Goal: Task Accomplishment & Management: Manage account settings

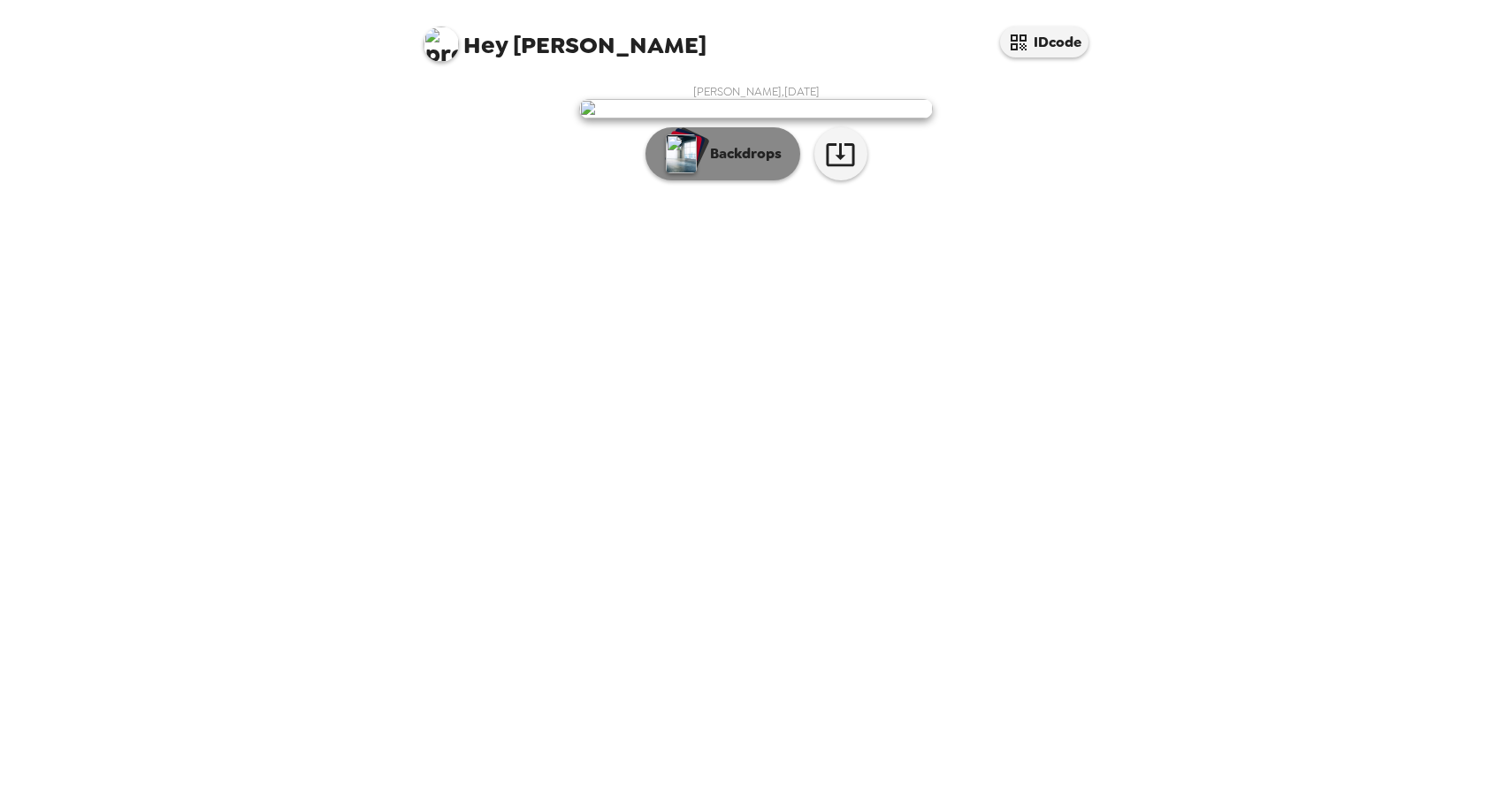
click at [737, 164] on p "Backdrops" at bounding box center [741, 154] width 80 height 21
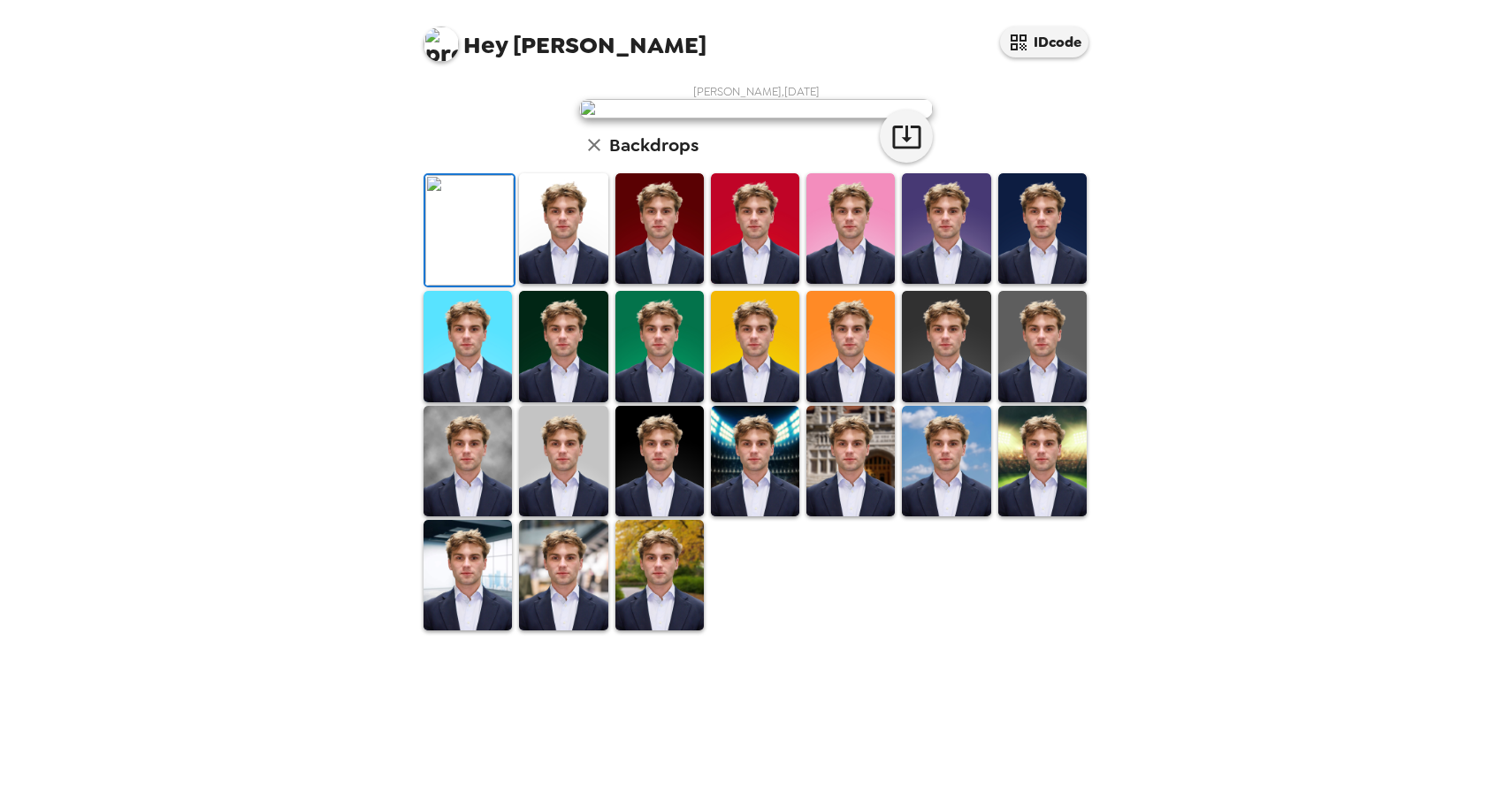
scroll to position [281, 0]
click at [843, 516] on img at bounding box center [850, 461] width 88 height 111
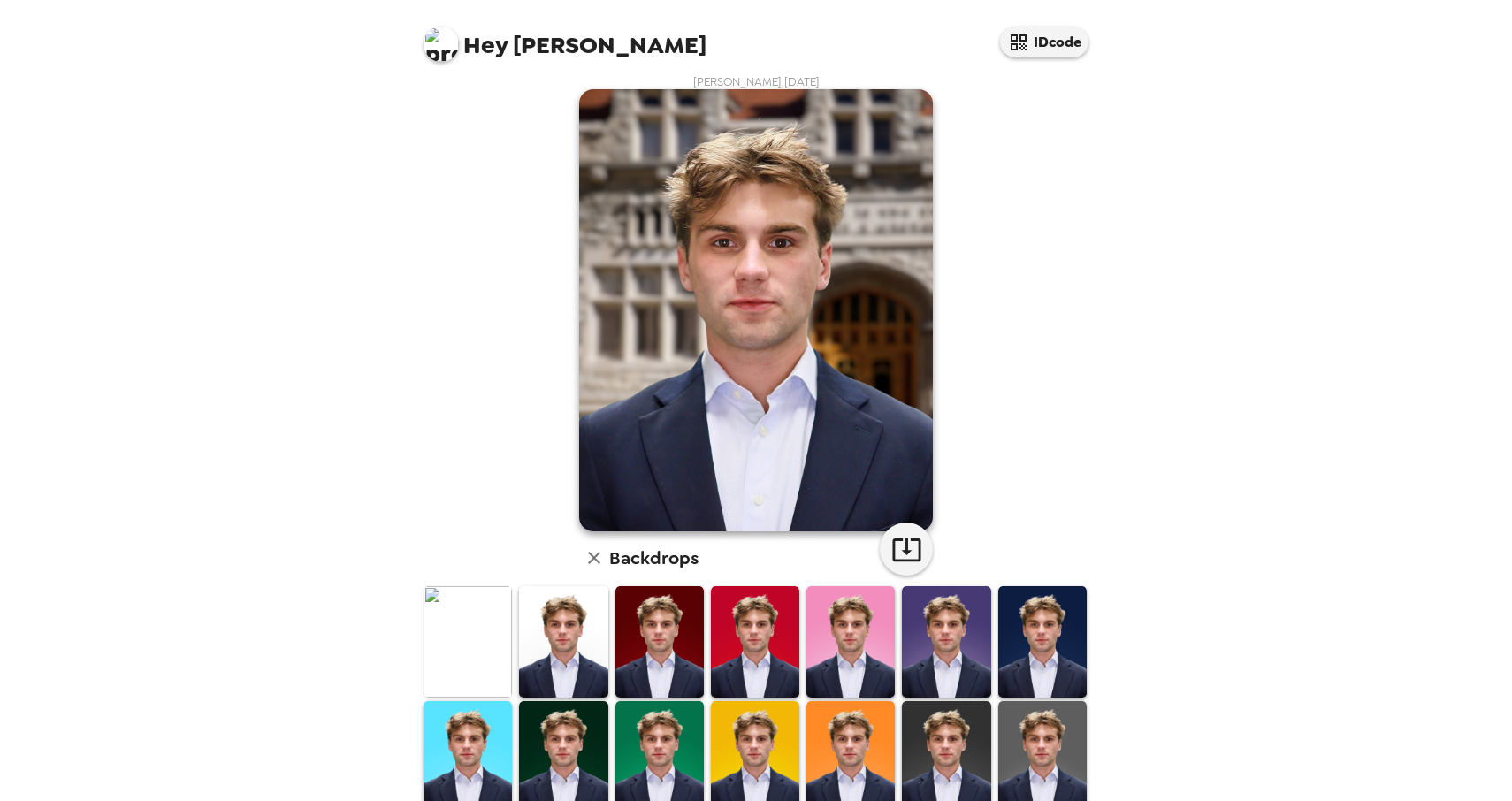
scroll to position [53, 0]
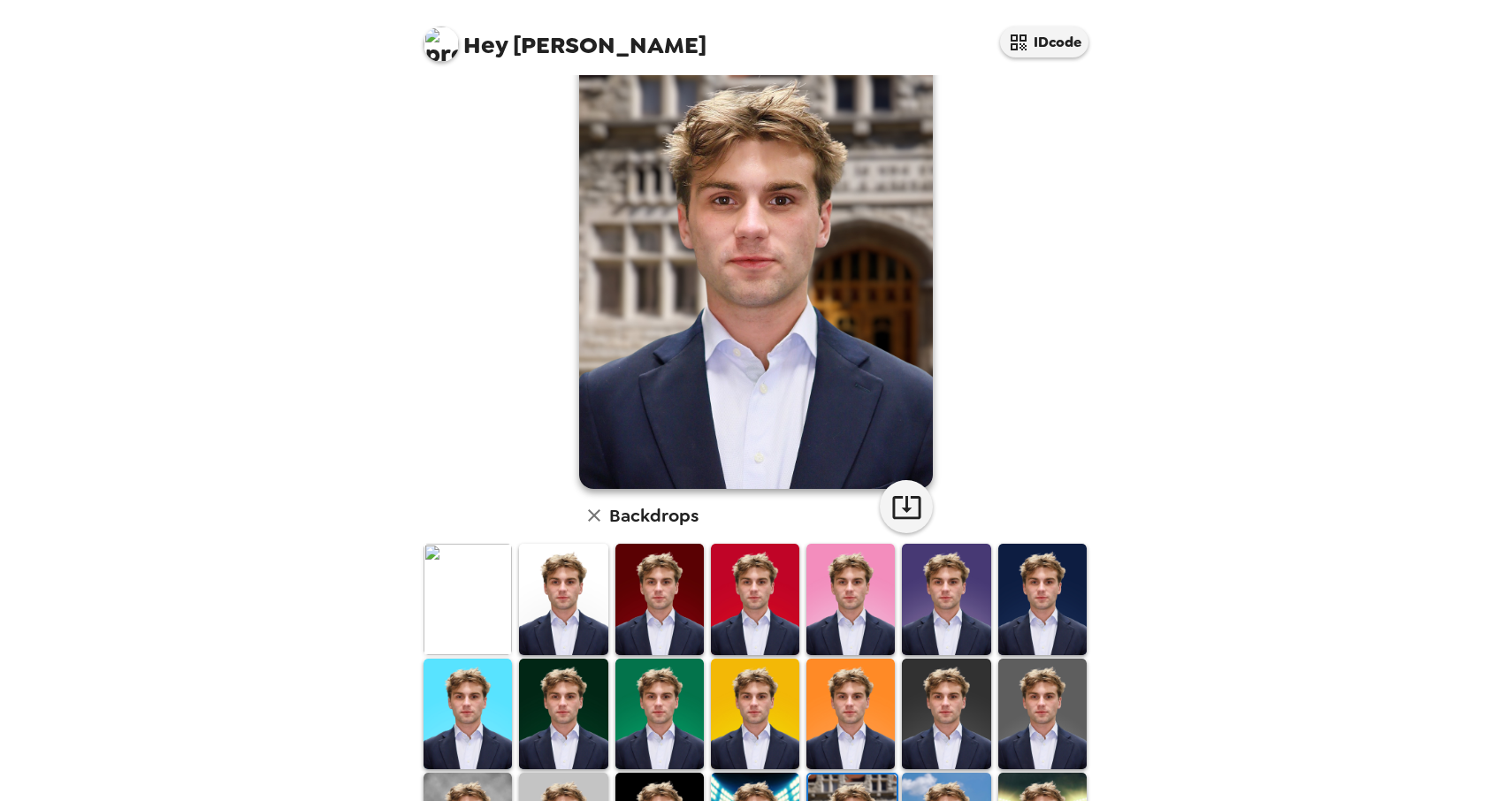
click at [472, 599] on img at bounding box center [467, 599] width 88 height 111
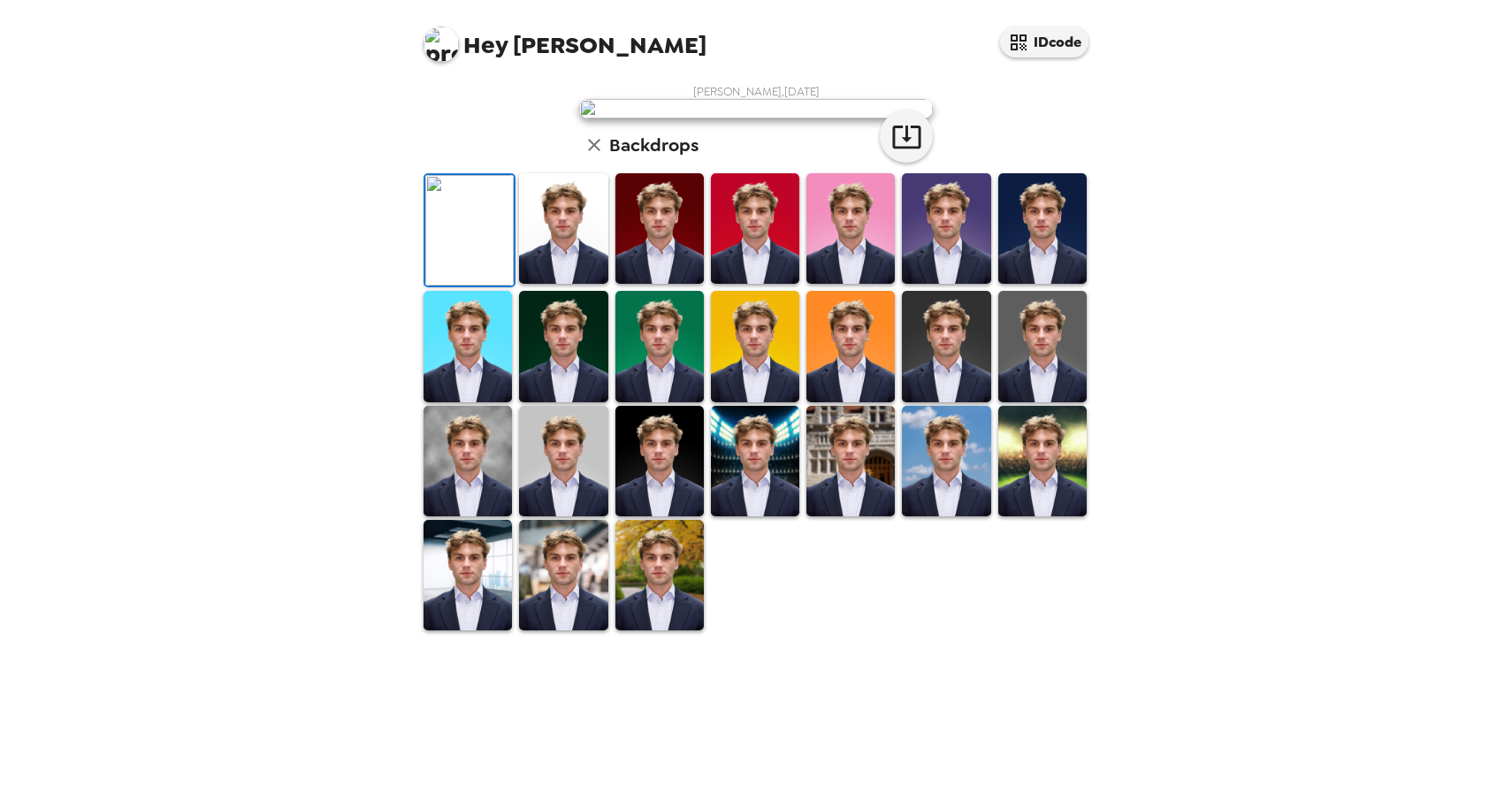
scroll to position [0, 0]
drag, startPoint x: 700, startPoint y: 280, endPoint x: 754, endPoint y: 336, distance: 77.8
click at [700, 279] on div "Matthew Riley , 10-08-2025 Backdrops" at bounding box center [756, 358] width 672 height 549
click at [457, 631] on img at bounding box center [467, 575] width 88 height 111
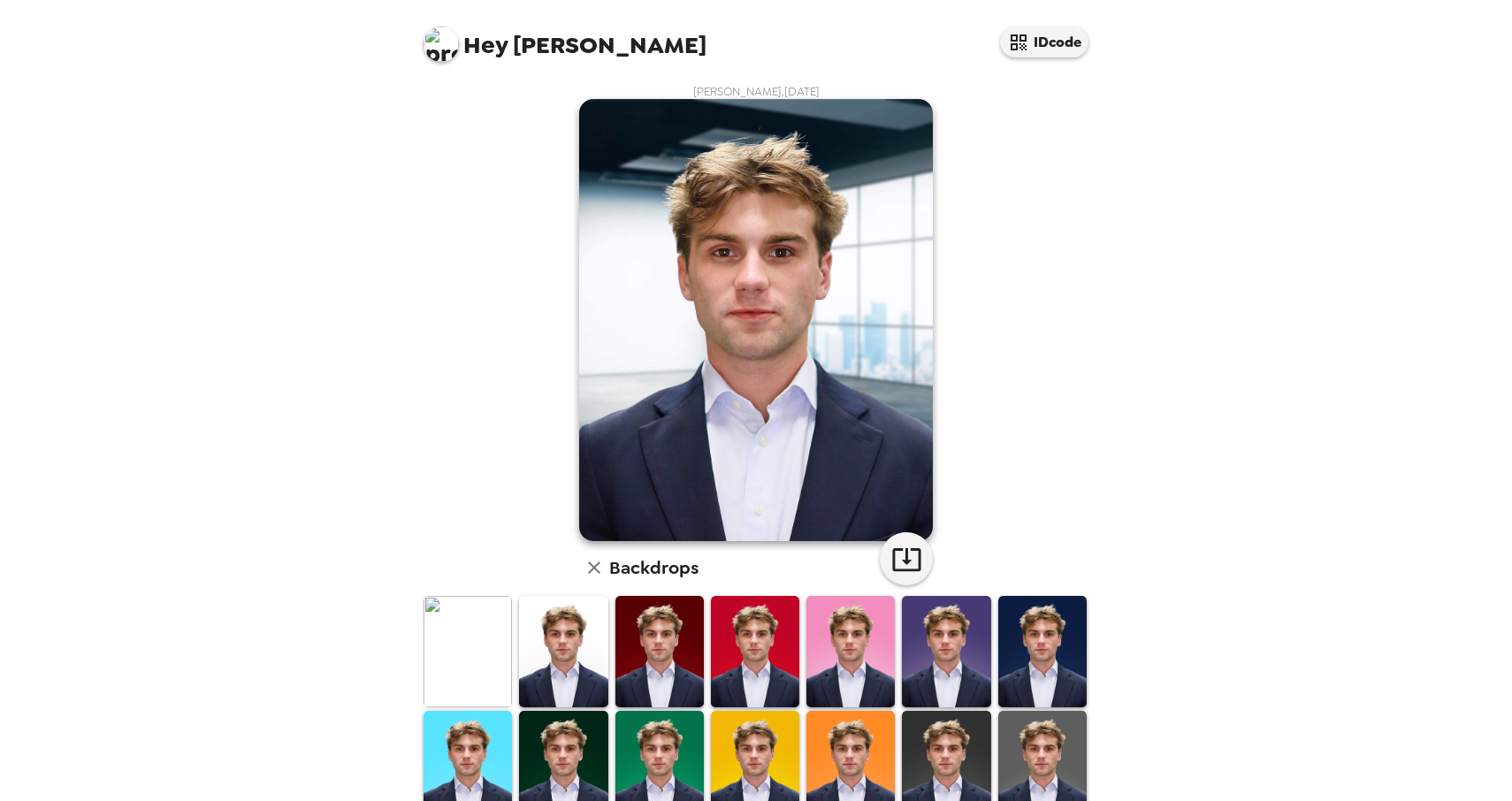
scroll to position [0, 0]
click at [458, 625] on img at bounding box center [467, 651] width 88 height 111
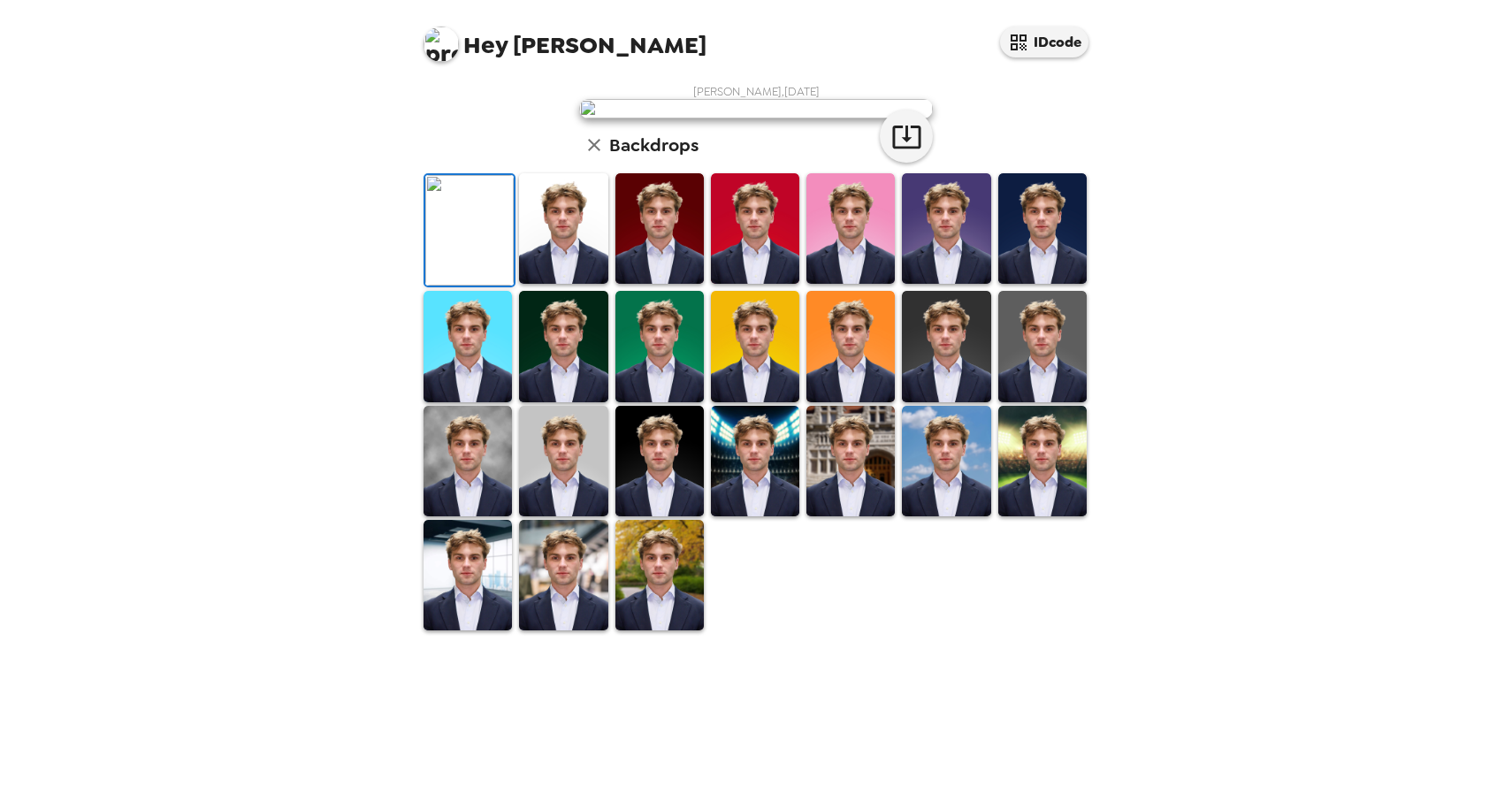
click at [674, 284] on img at bounding box center [659, 228] width 88 height 111
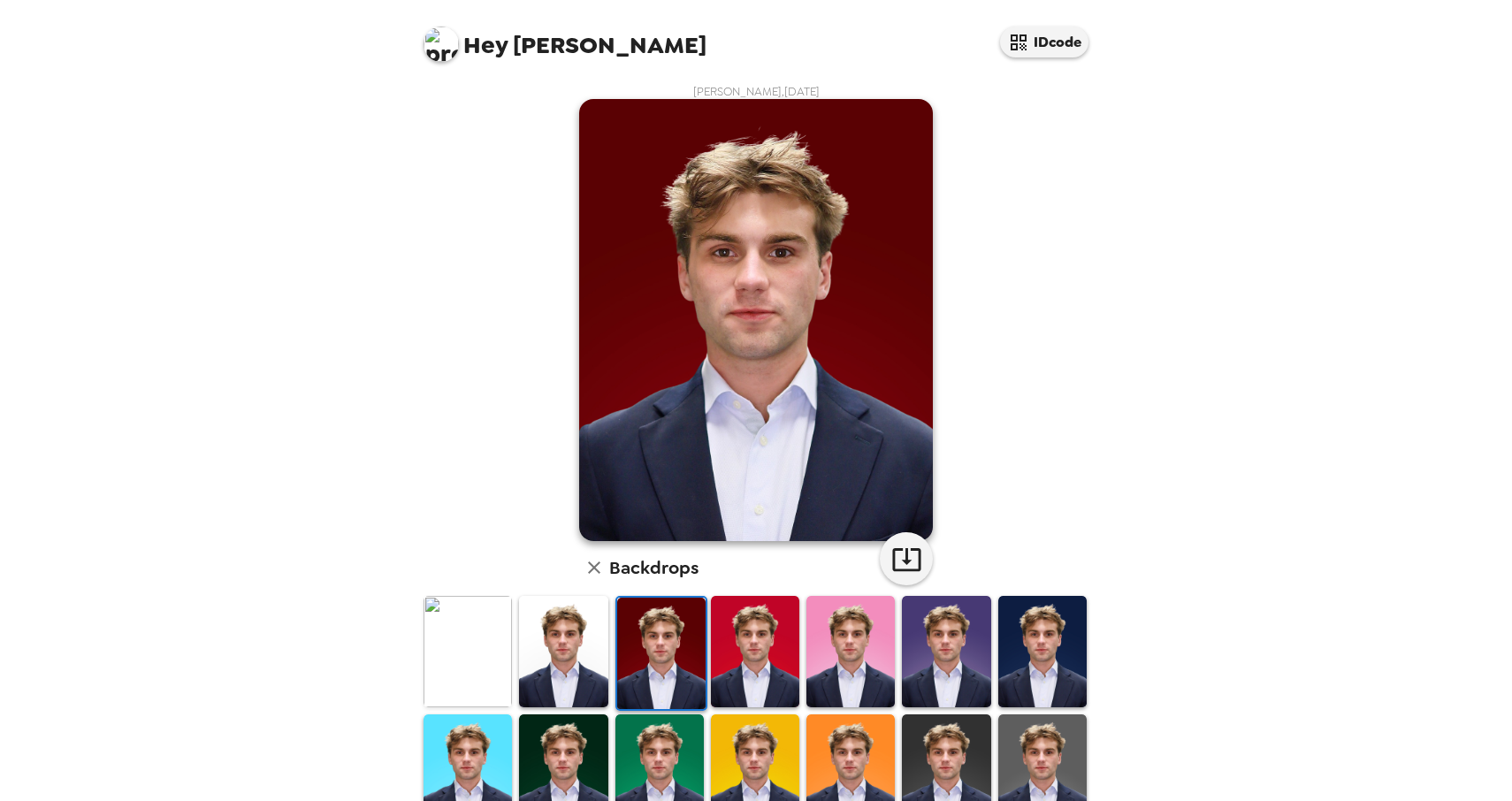
click at [763, 641] on img at bounding box center [754, 651] width 88 height 111
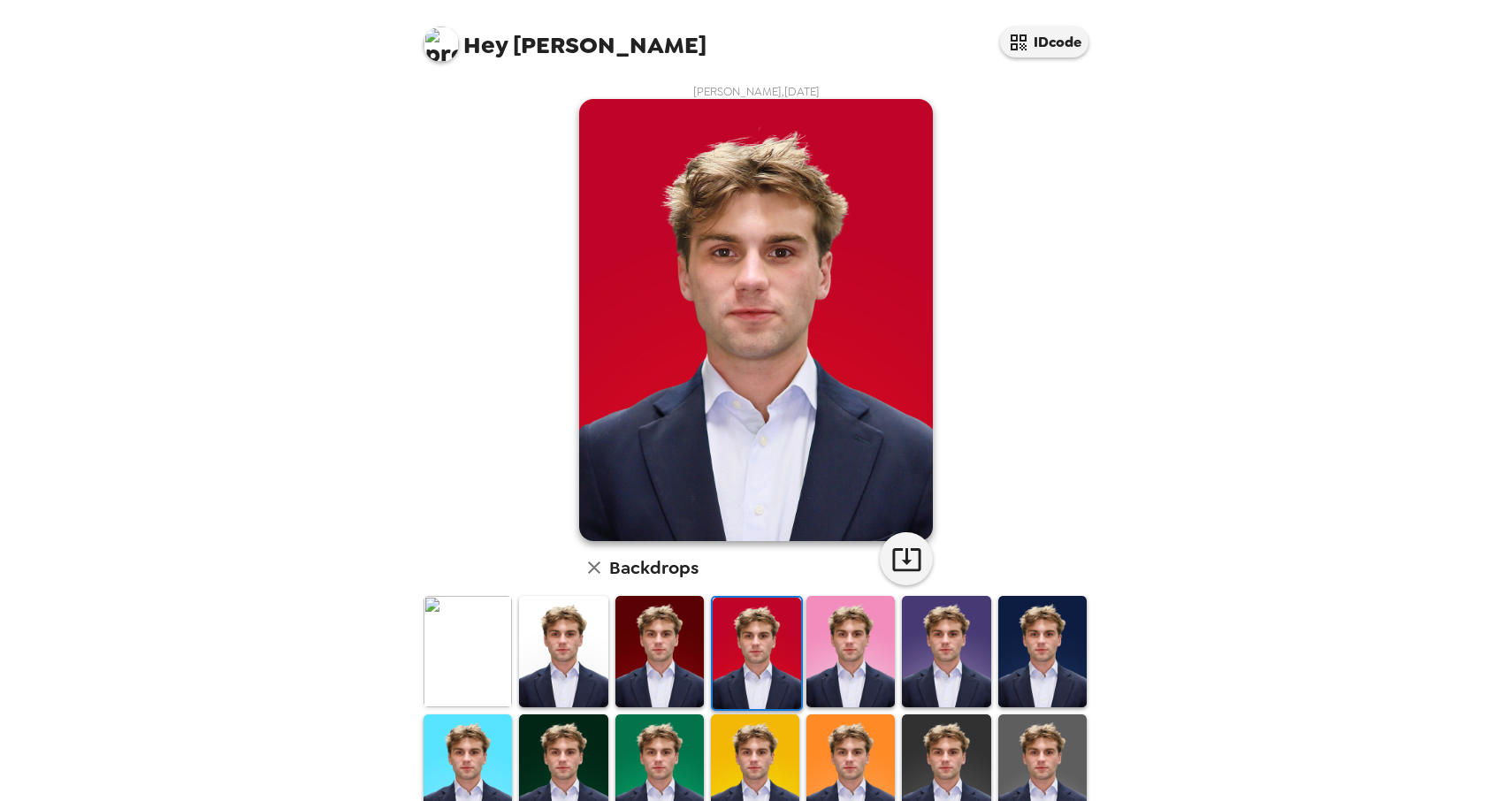
click at [875, 596] on img at bounding box center [850, 651] width 88 height 111
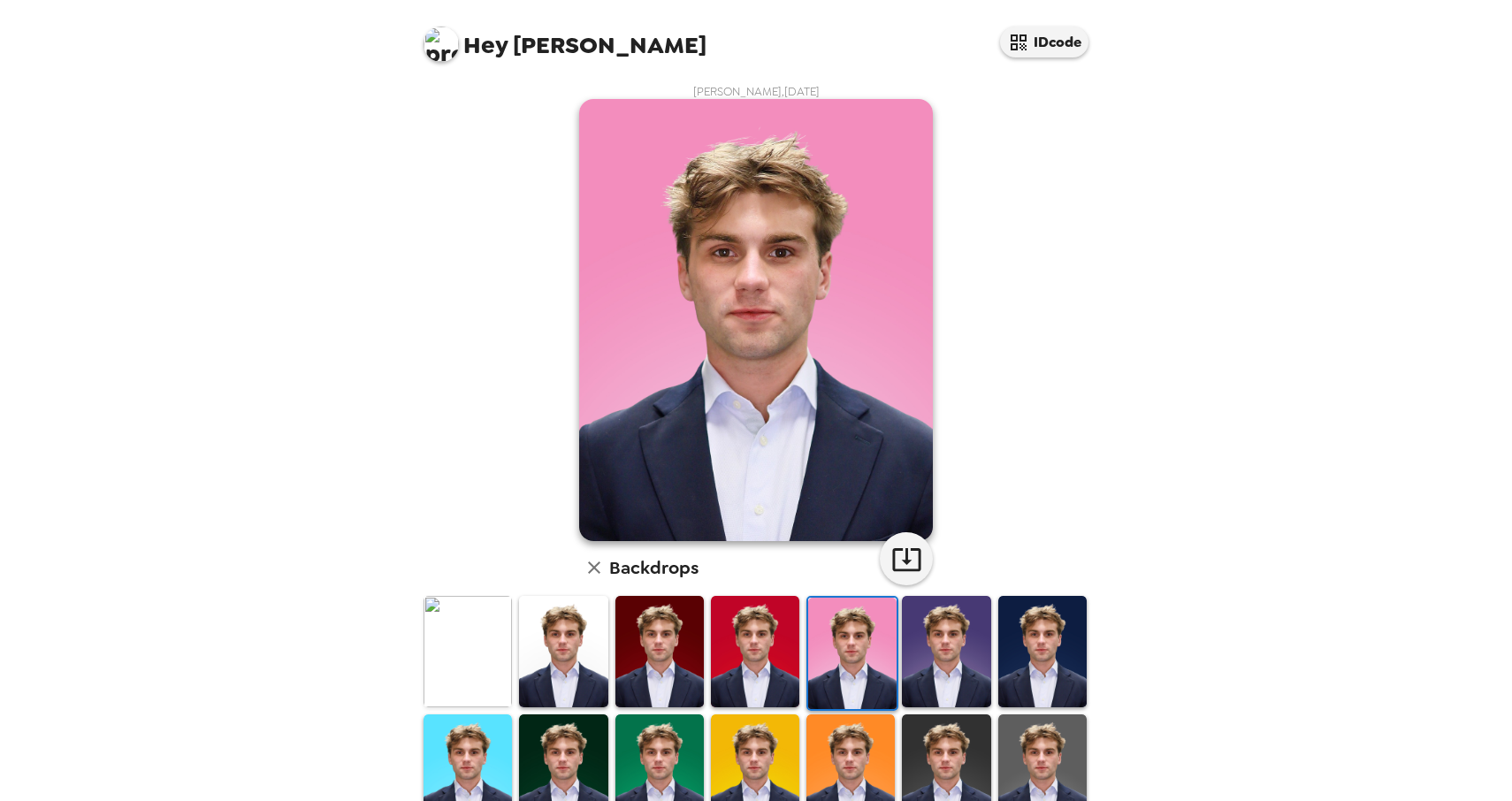
click at [457, 640] on img at bounding box center [467, 651] width 88 height 111
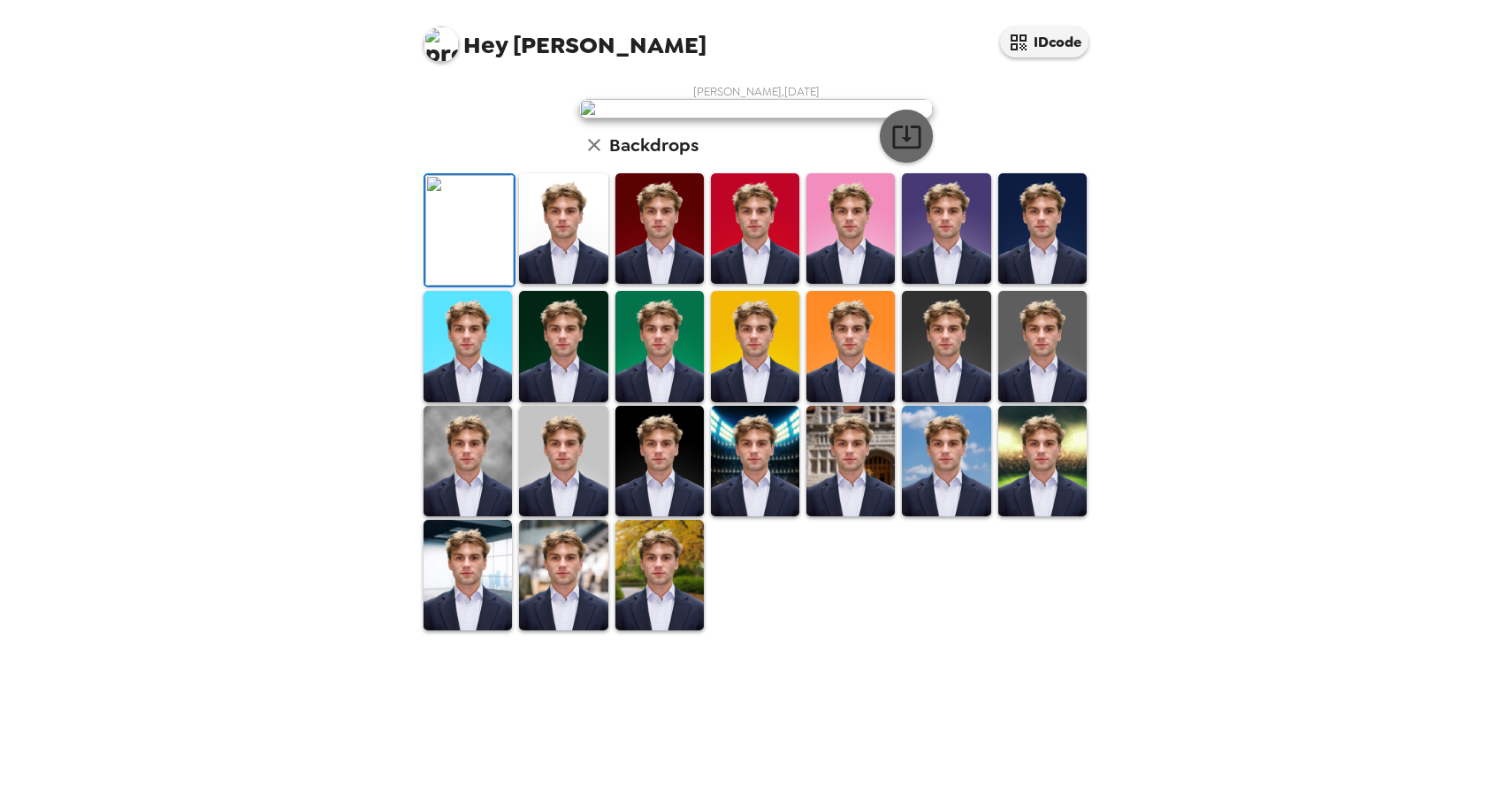
click at [905, 149] on icon "button" at bounding box center [906, 137] width 29 height 23
click at [547, 631] on img at bounding box center [563, 575] width 88 height 111
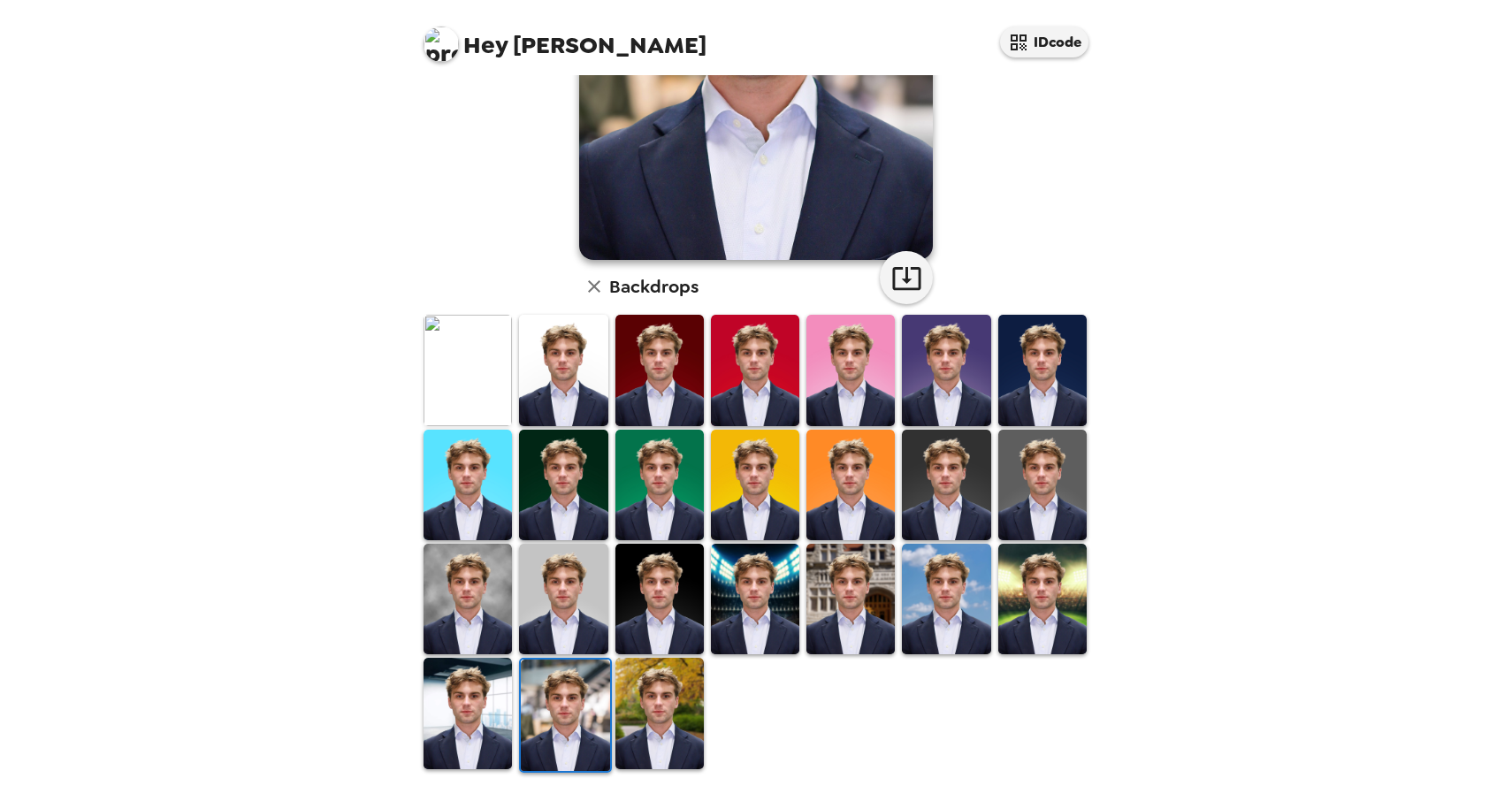
click at [470, 718] on img at bounding box center [467, 714] width 88 height 111
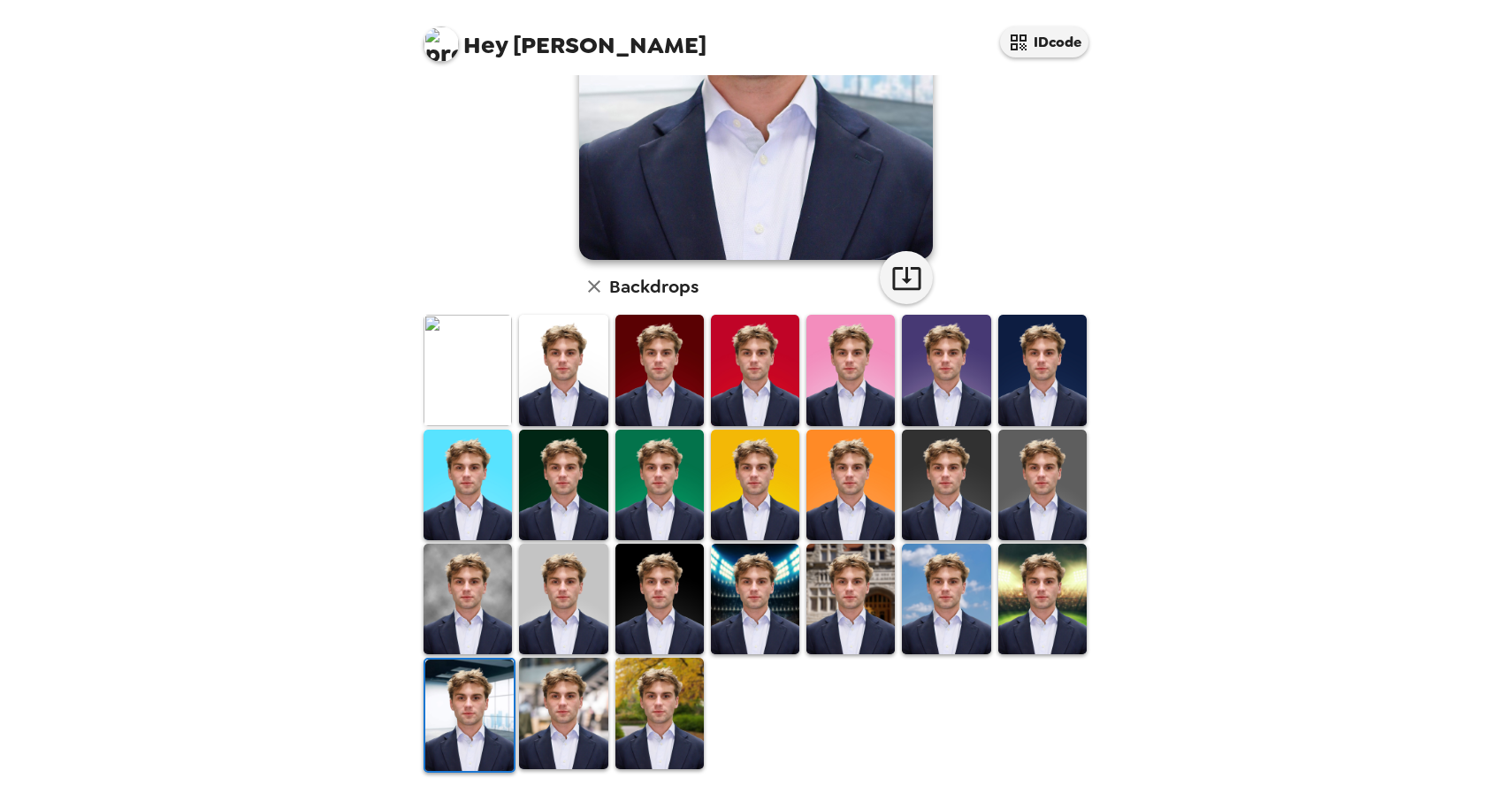
click at [458, 706] on img at bounding box center [469, 715] width 88 height 111
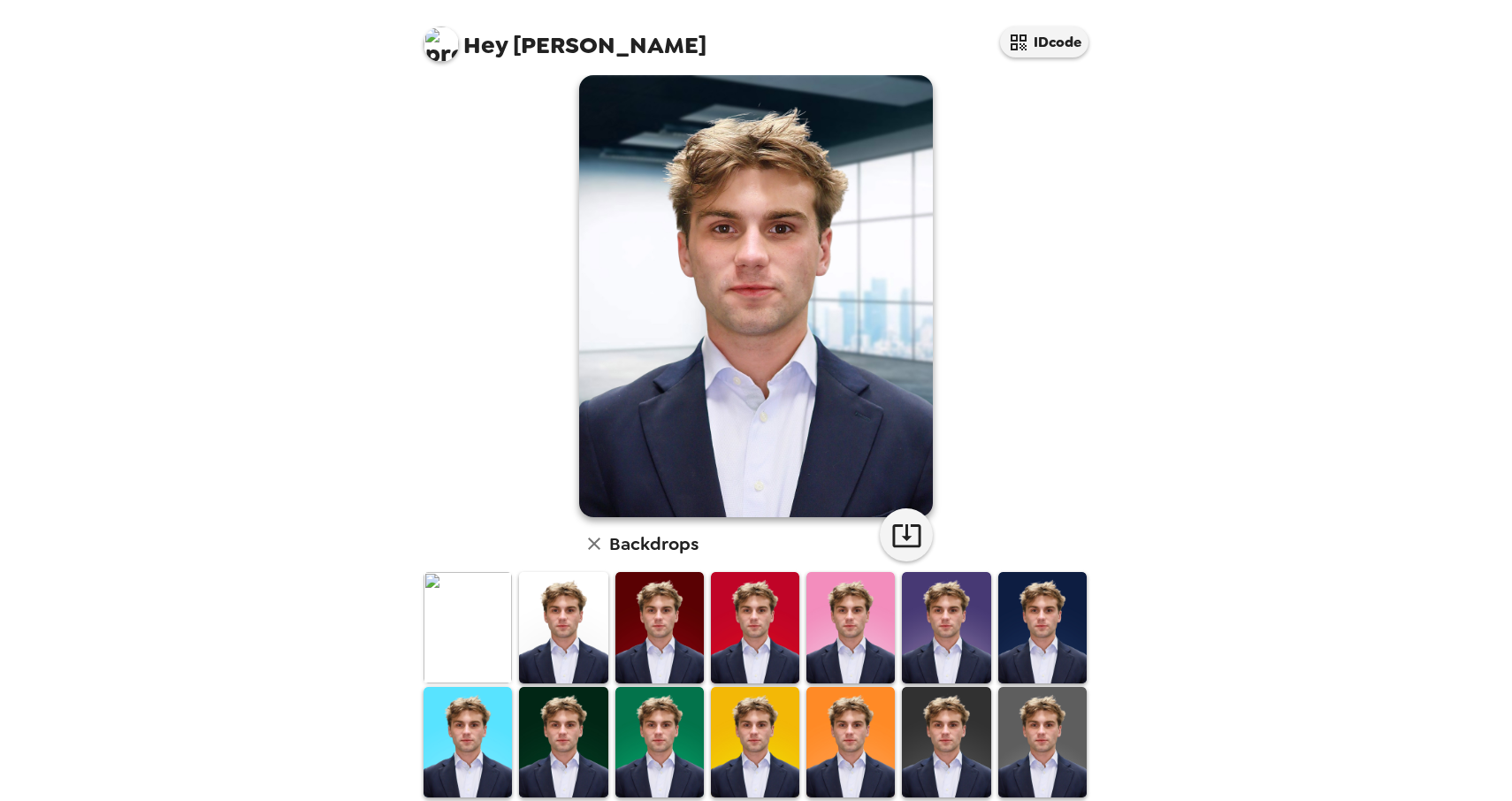
scroll to position [5, 0]
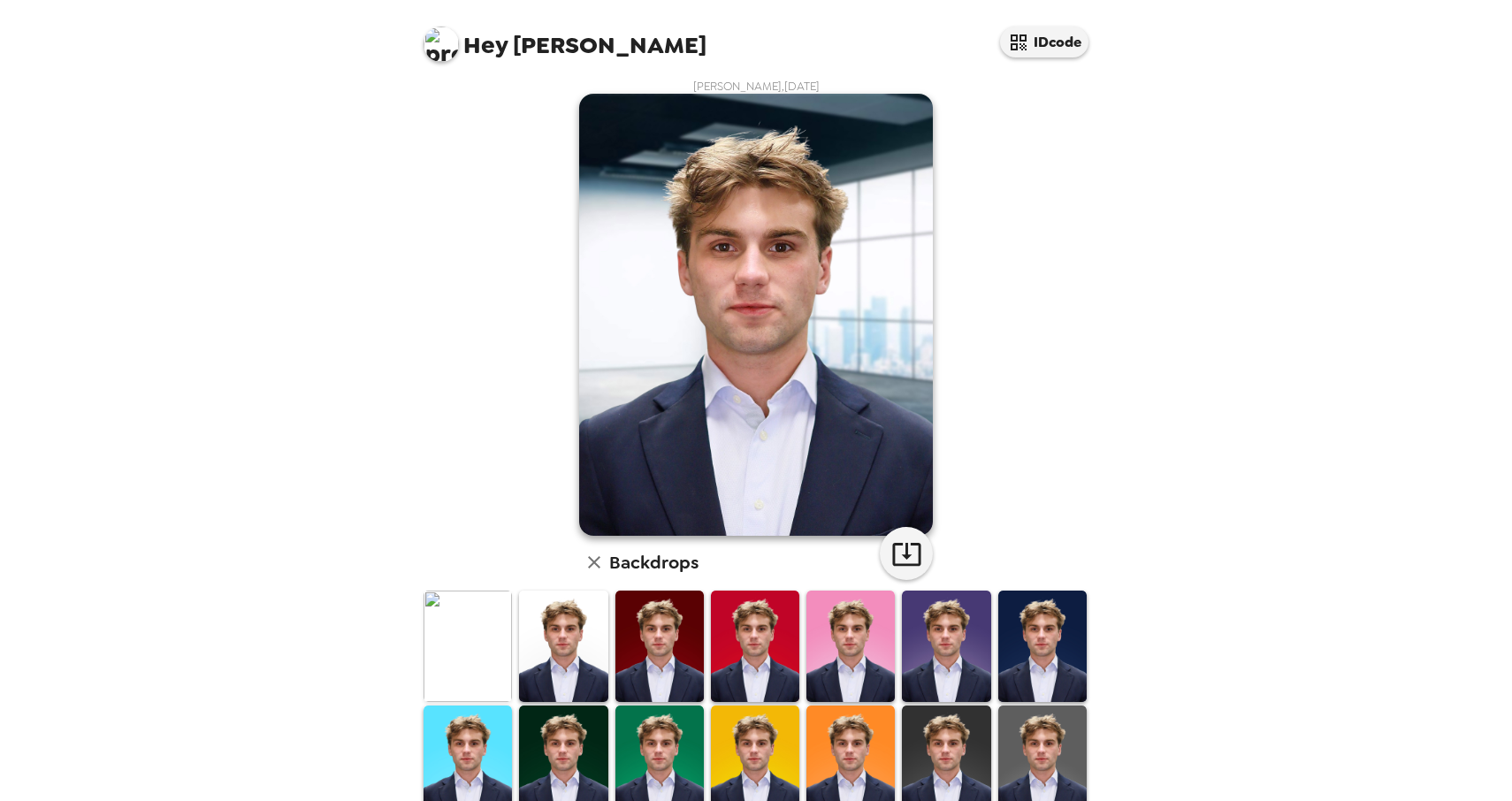
click at [478, 641] on img at bounding box center [467, 646] width 88 height 111
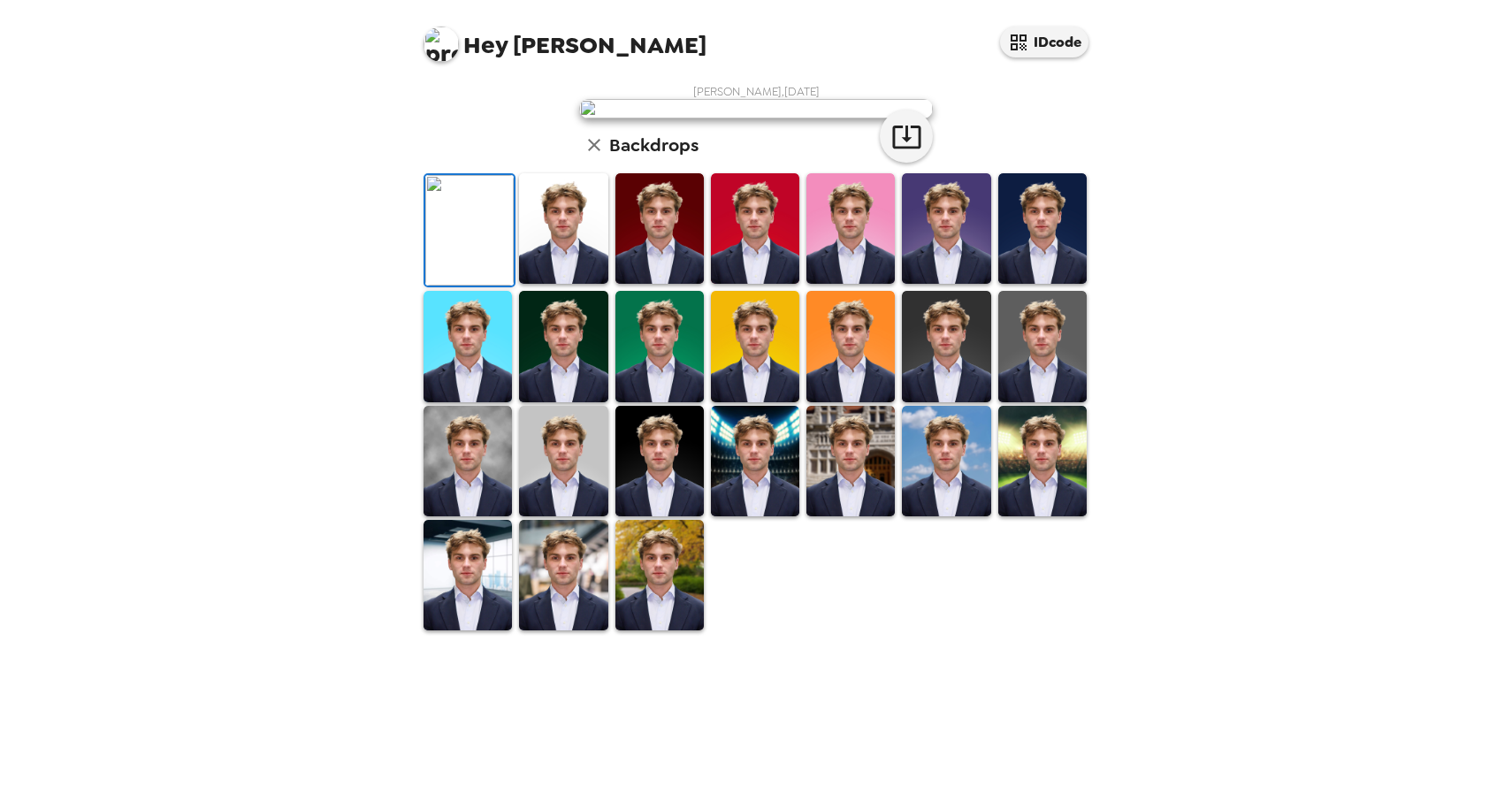
click at [579, 284] on img at bounding box center [563, 228] width 88 height 111
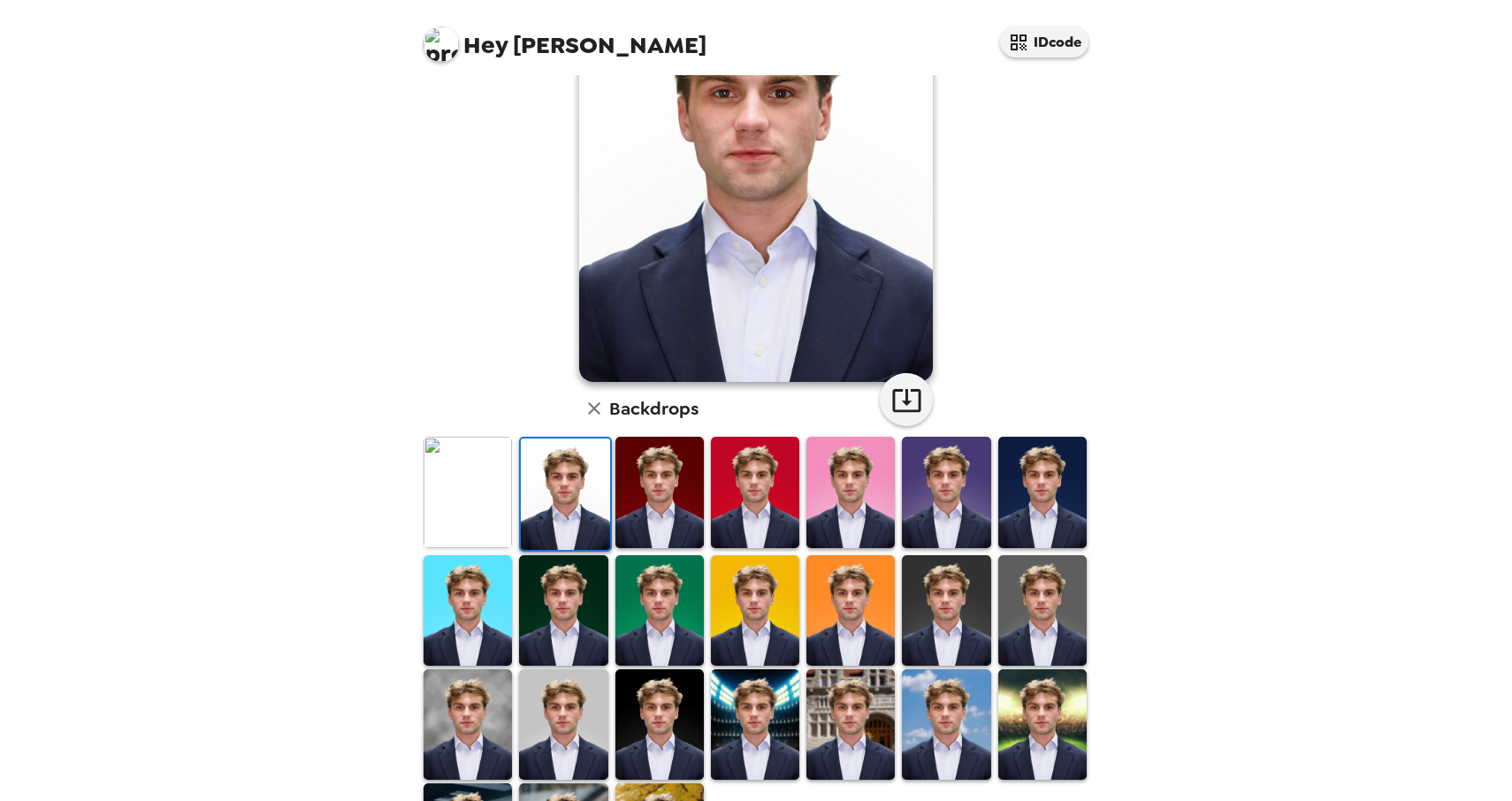
scroll to position [161, 0]
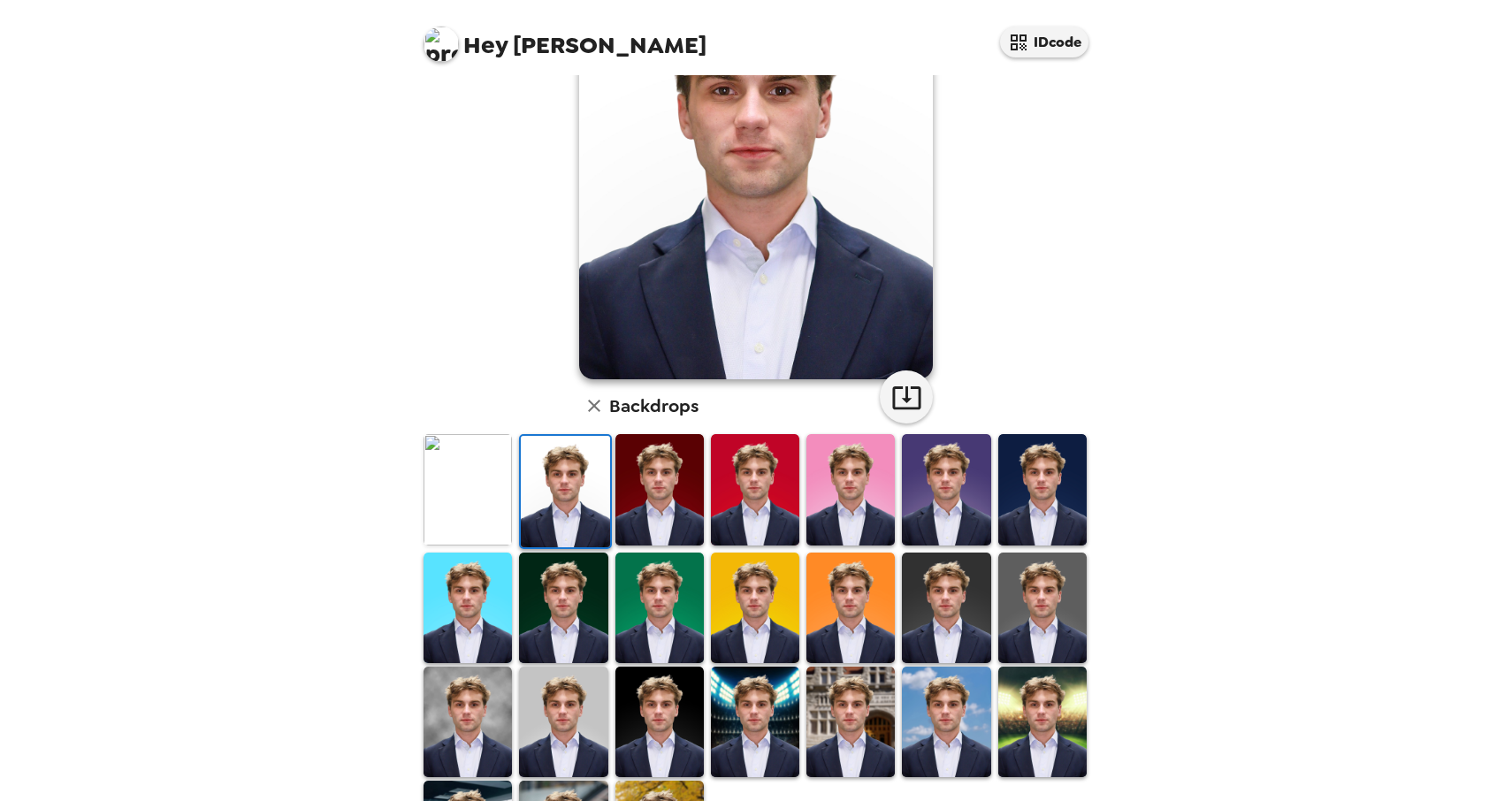
click at [1032, 623] on img at bounding box center [1041, 608] width 88 height 111
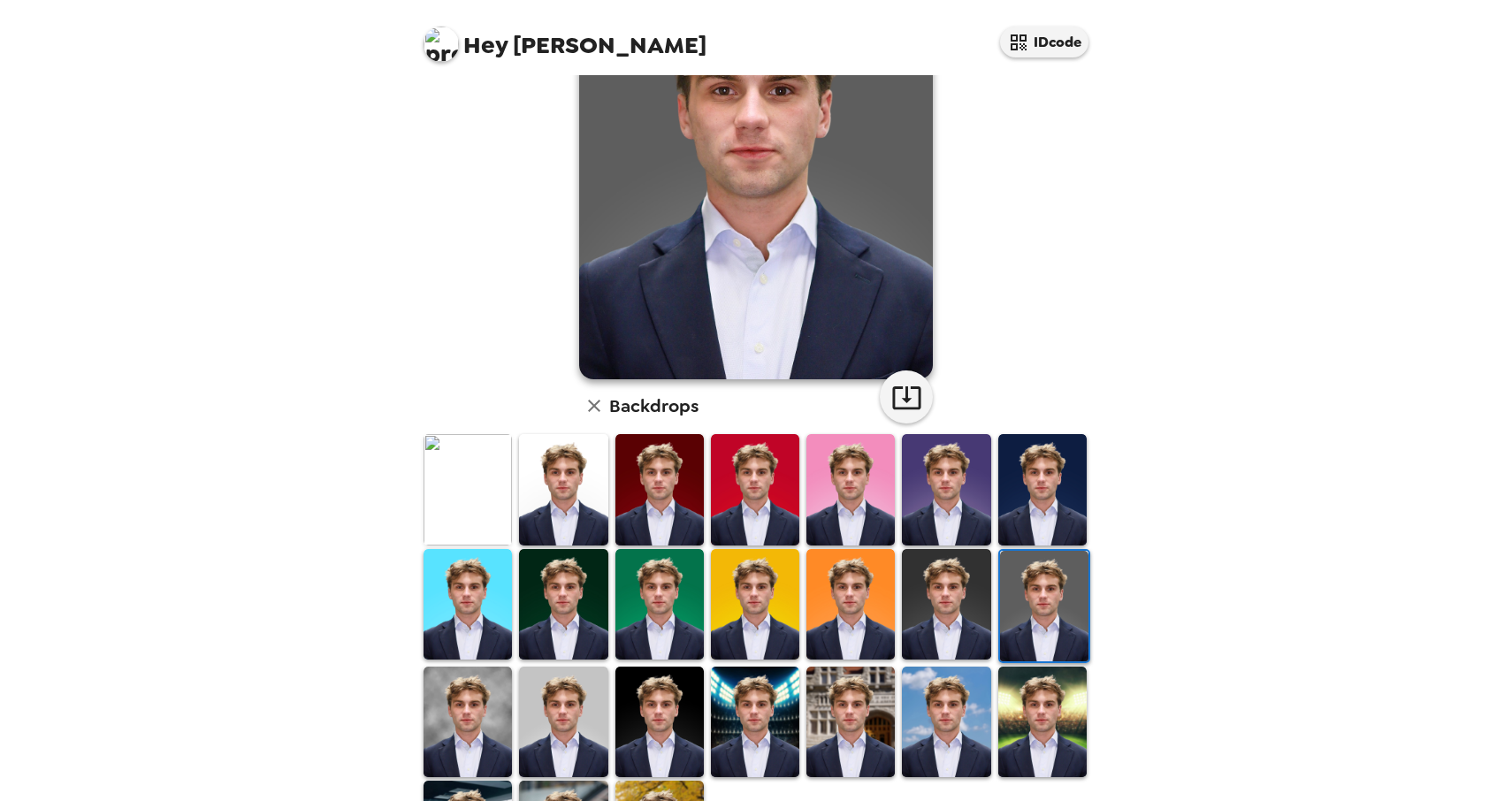
click at [1031, 742] on img at bounding box center [1041, 723] width 88 height 111
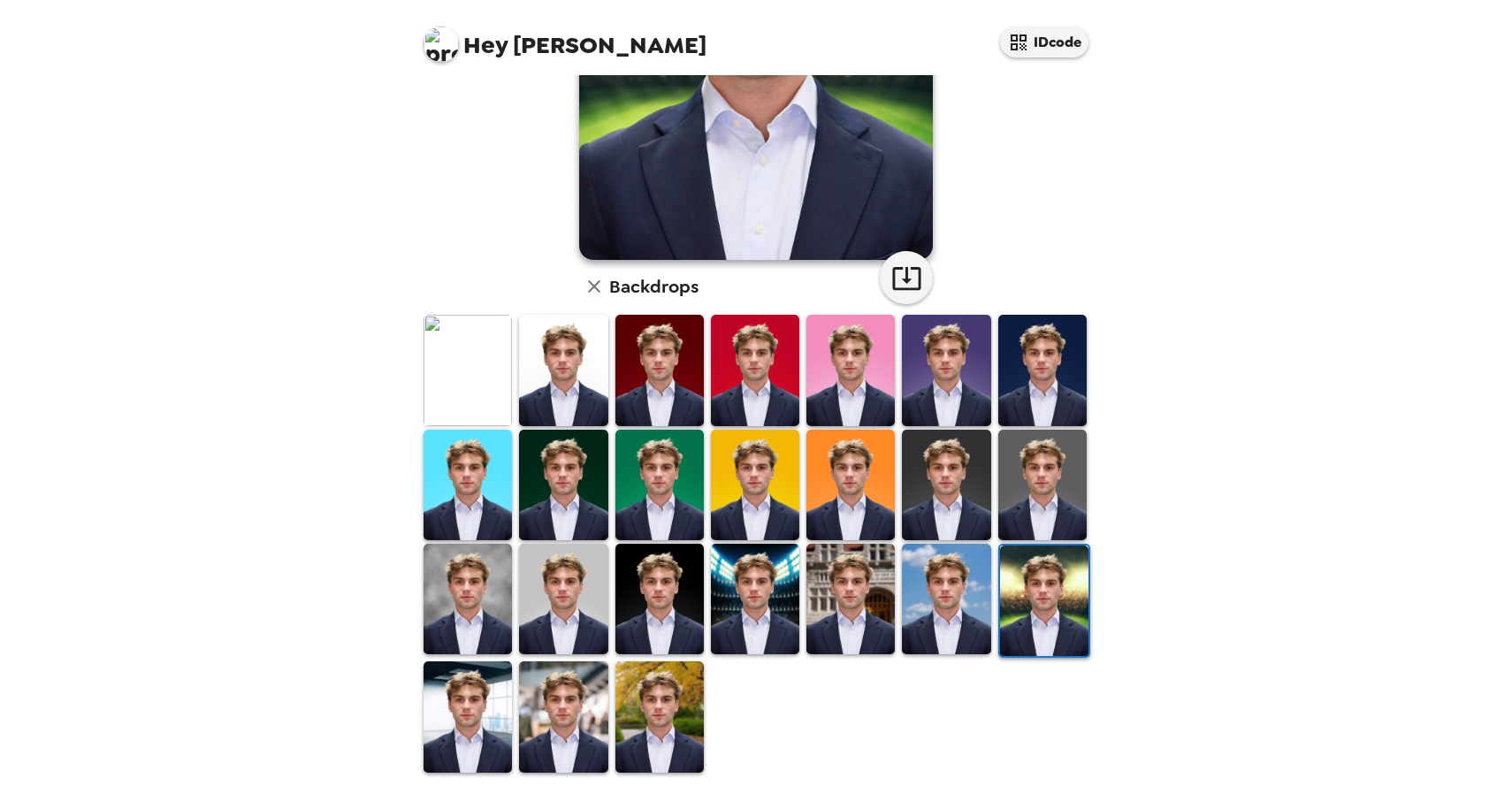
click at [565, 707] on img at bounding box center [563, 717] width 88 height 111
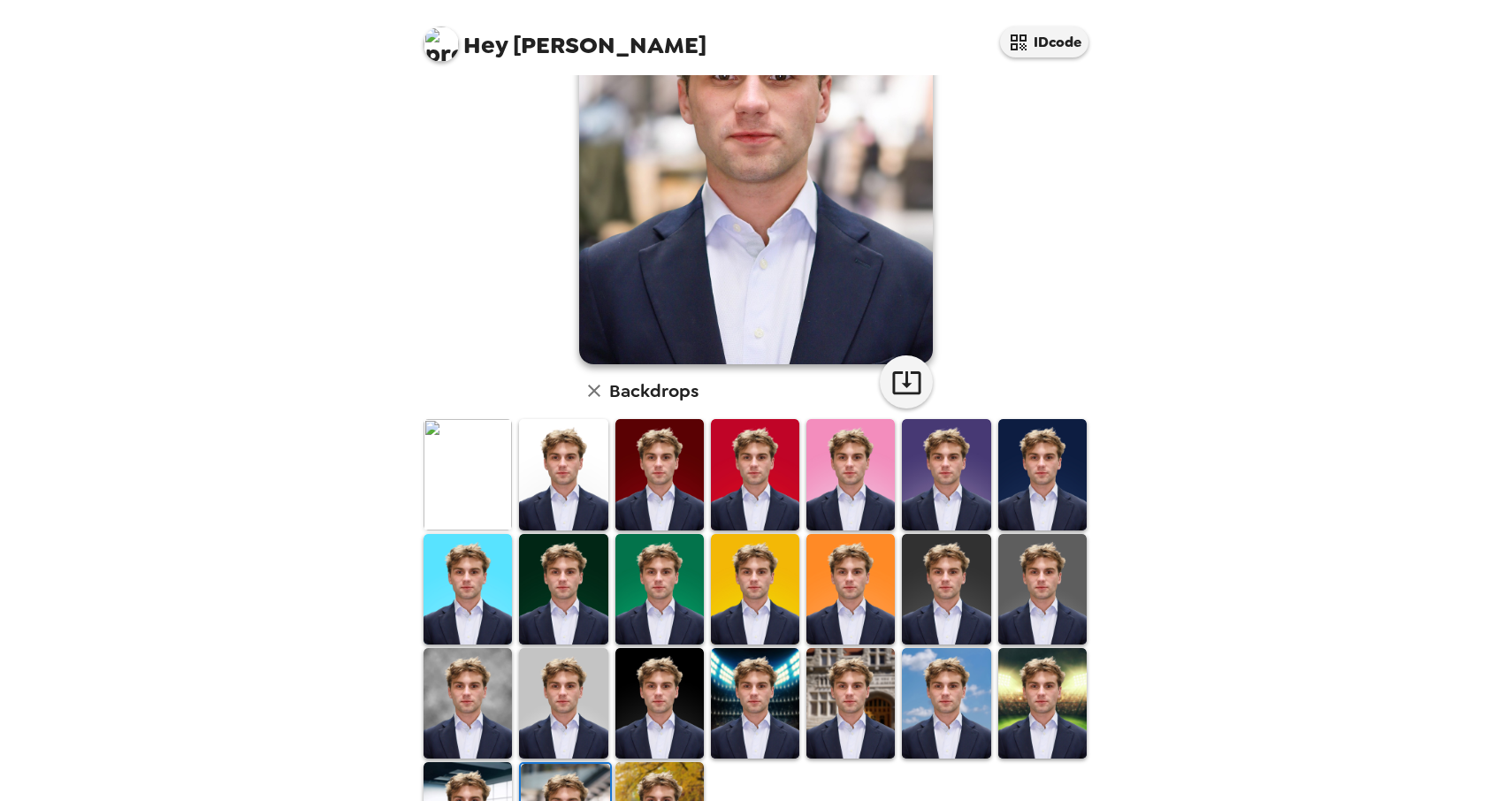
scroll to position [176, 0]
click at [459, 682] on img at bounding box center [467, 705] width 88 height 111
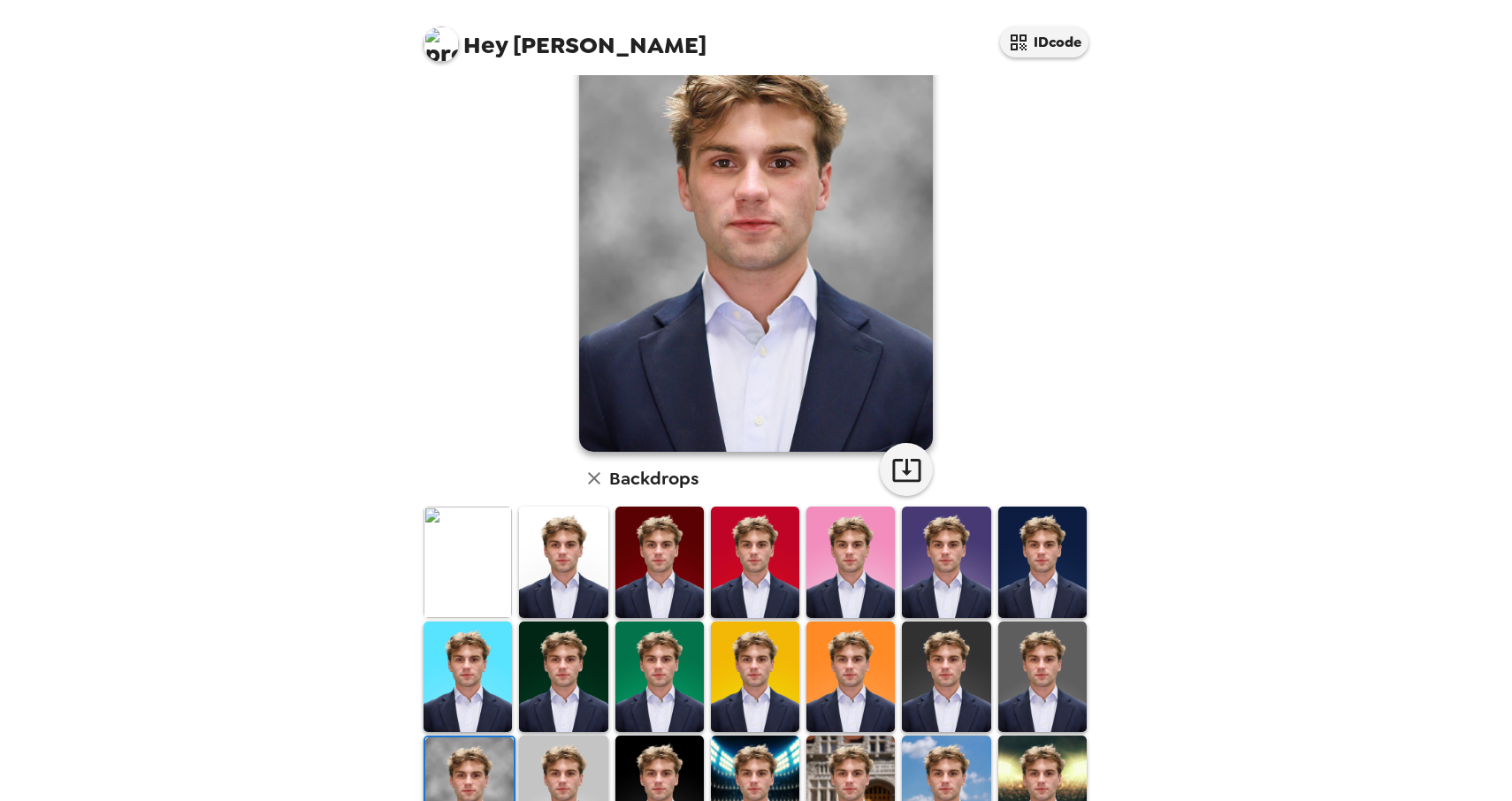
scroll to position [104, 0]
